Goal: Find specific page/section: Find specific page/section

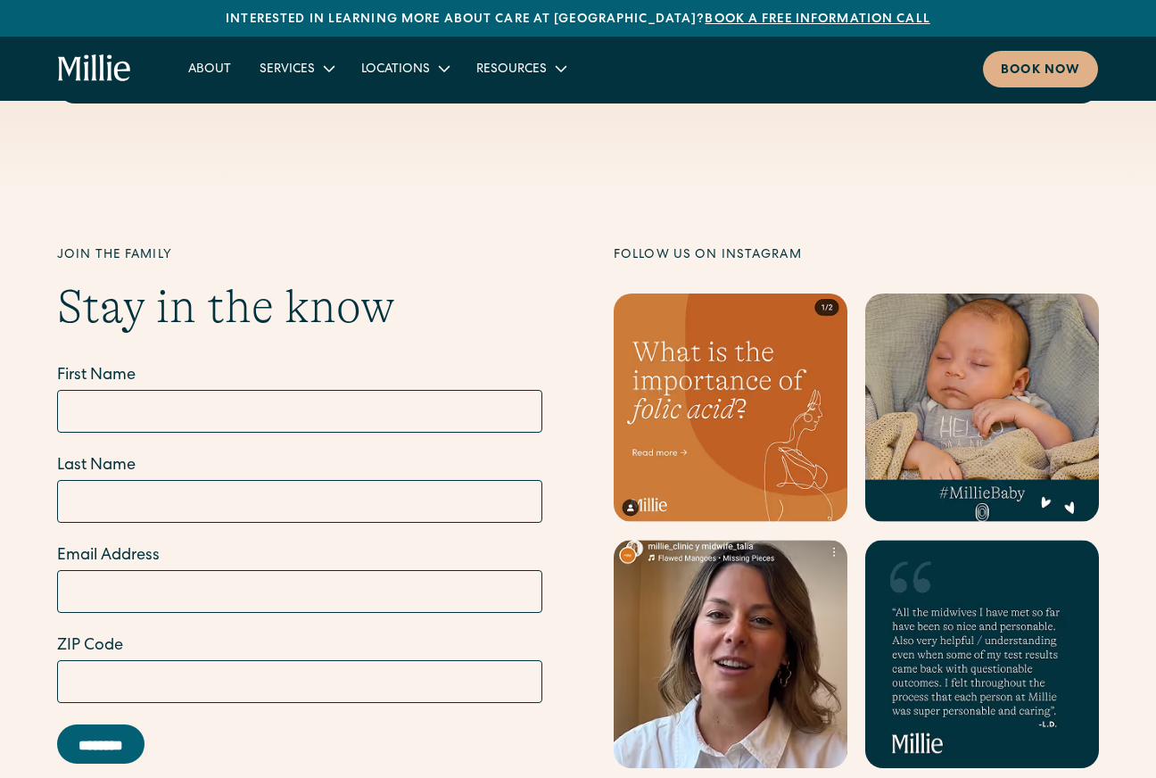
scroll to position [7148, 0]
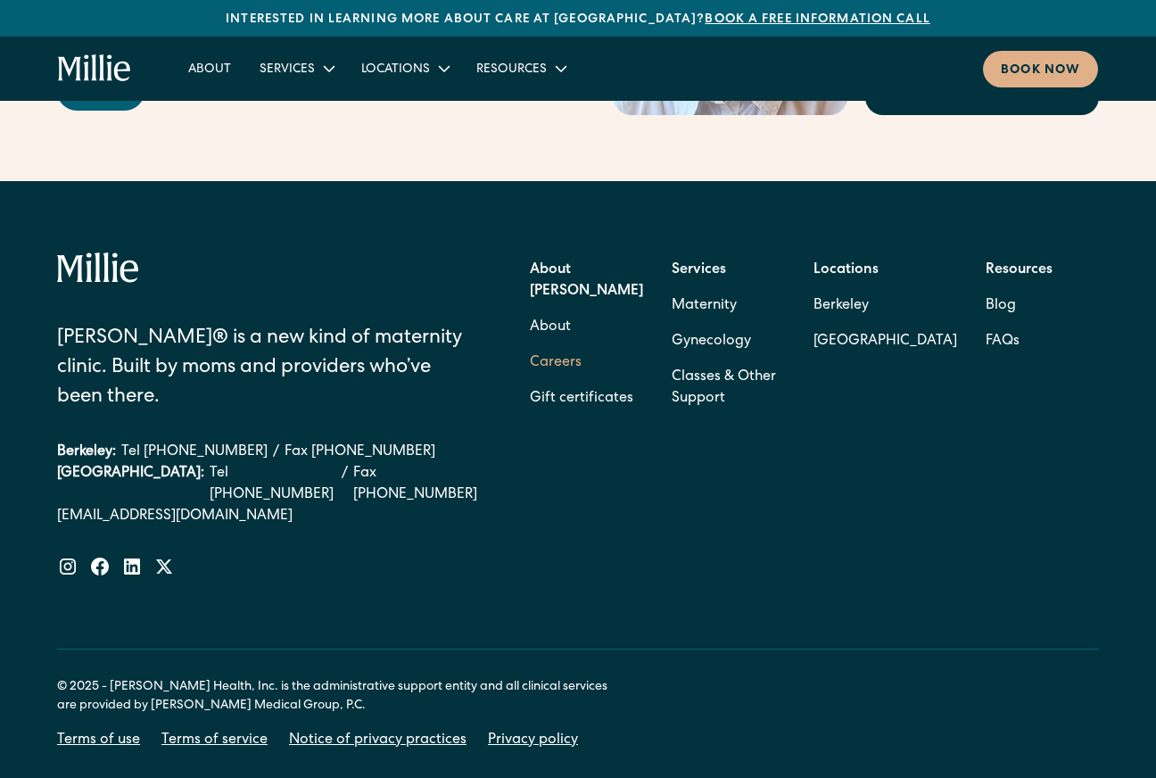
click at [574, 345] on link "Careers" at bounding box center [556, 363] width 52 height 36
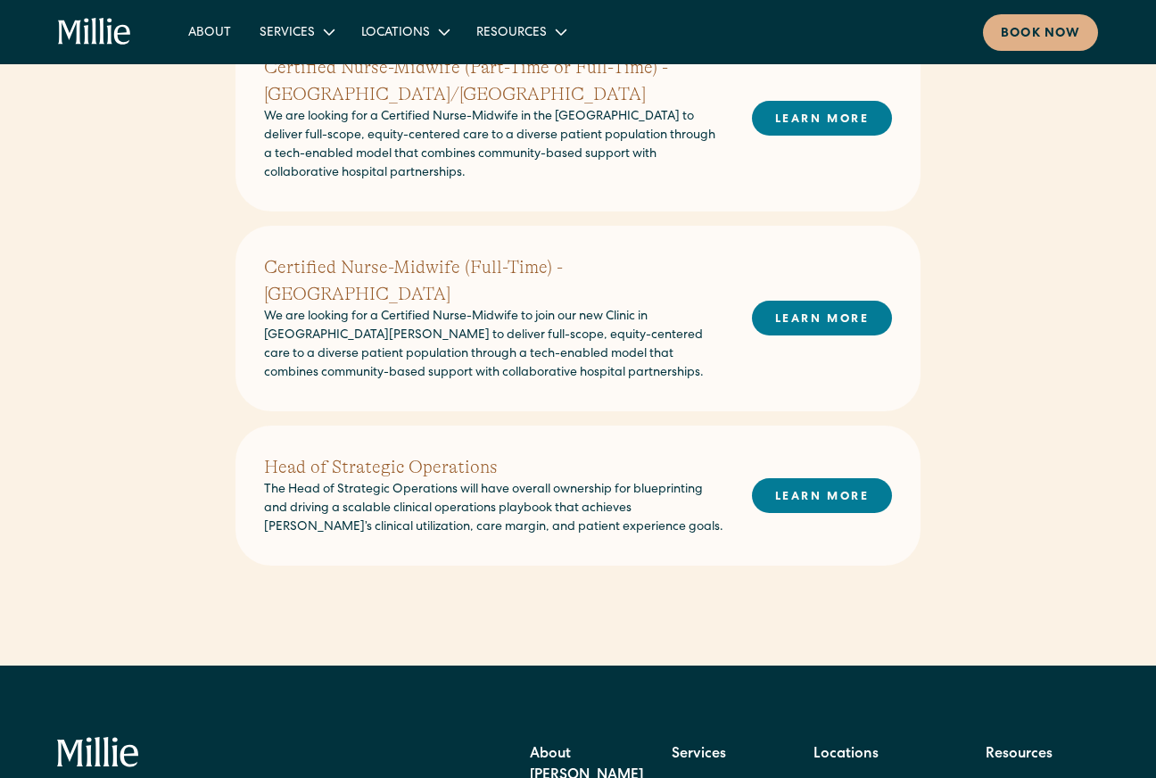
scroll to position [690, 0]
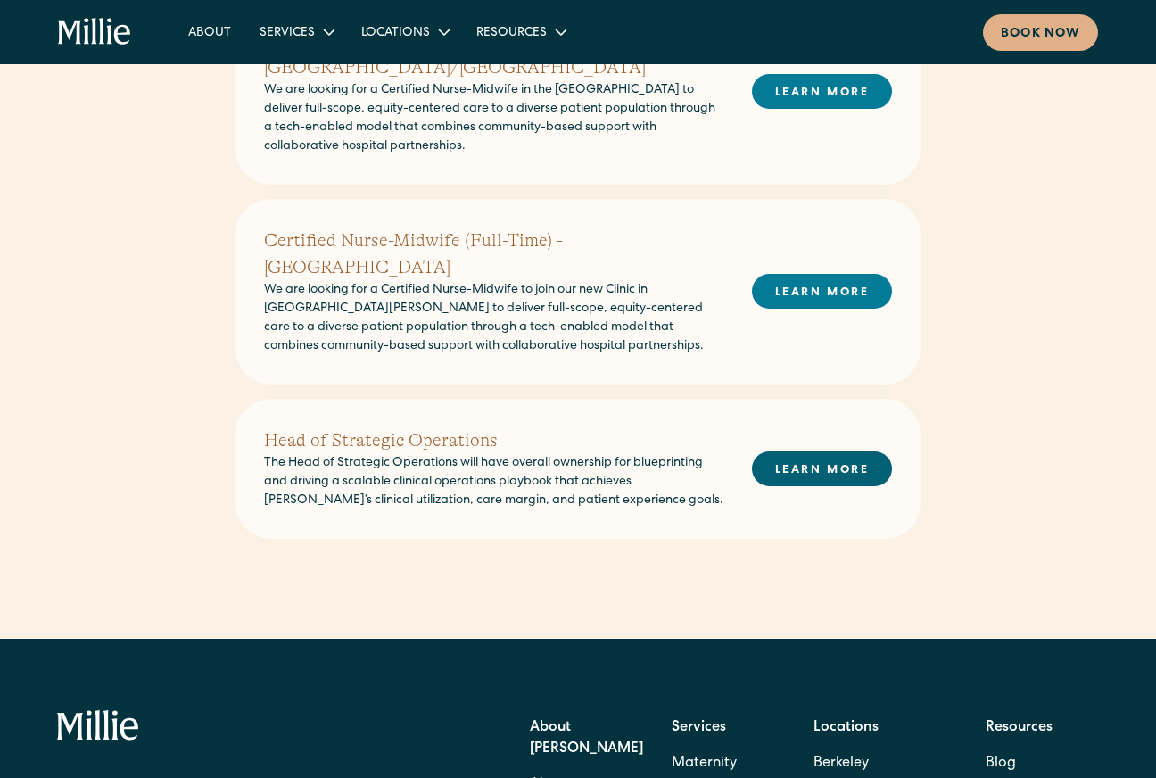
click at [763, 451] on link "LEARN MORE" at bounding box center [822, 468] width 140 height 35
